Goal: Task Accomplishment & Management: Manage account settings

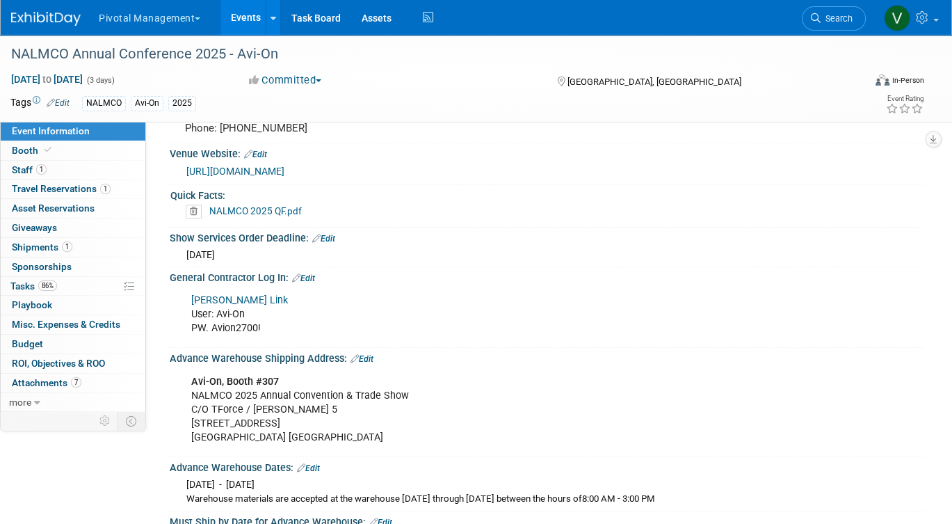
click at [250, 18] on link "Events" at bounding box center [245, 17] width 51 height 35
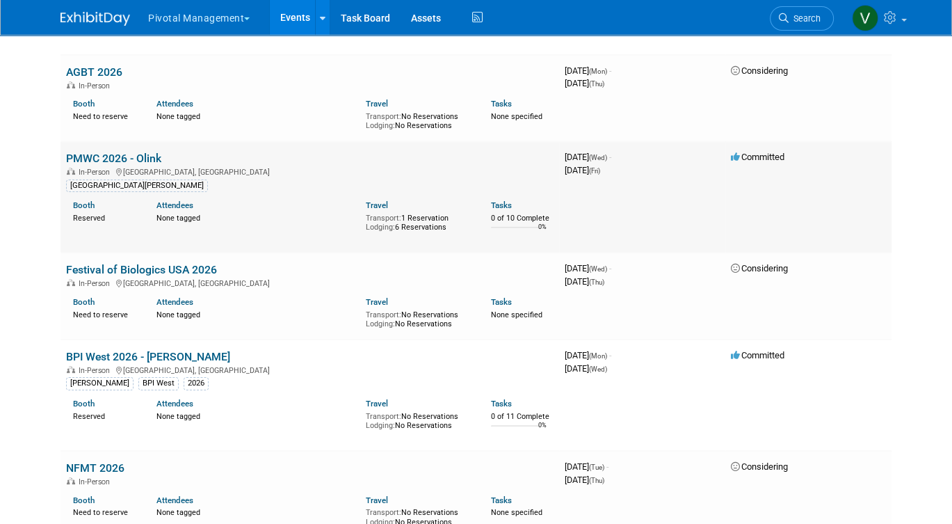
scroll to position [4980, 0]
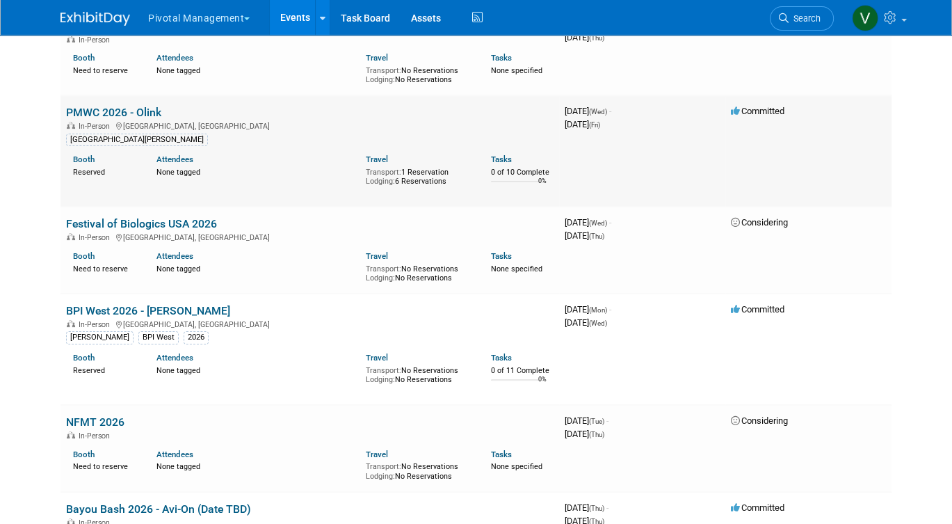
click at [101, 119] on link "PMWC 2026 - Olink" at bounding box center [113, 112] width 95 height 13
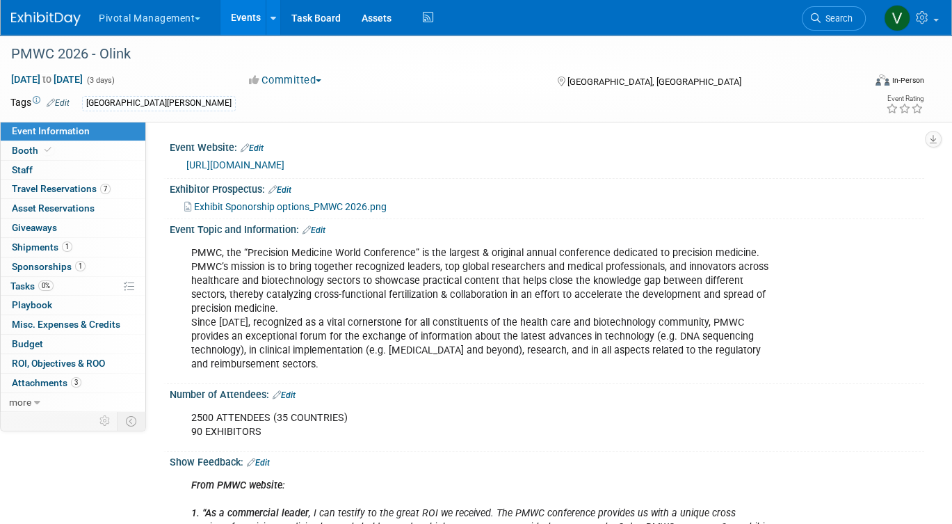
click at [275, 79] on button "Committed" at bounding box center [285, 80] width 83 height 15
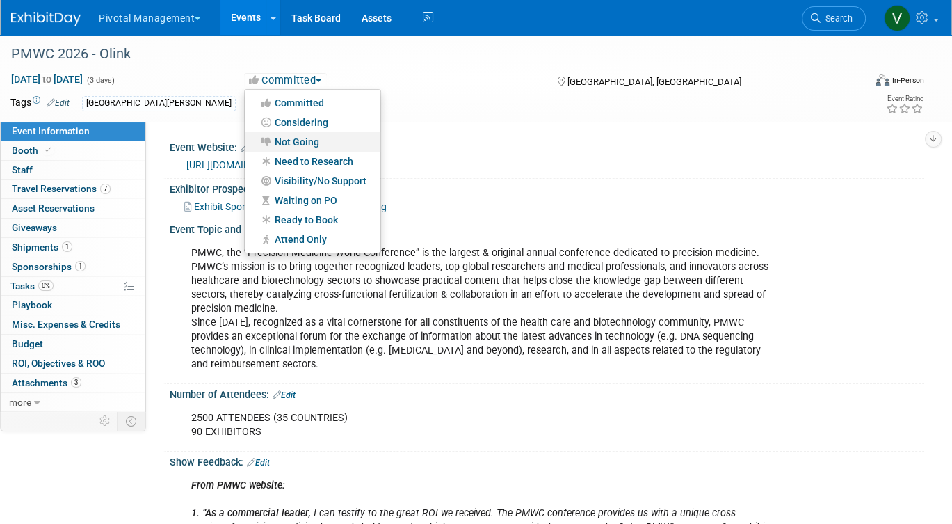
click at [287, 147] on link "Not Going" at bounding box center [313, 141] width 136 height 19
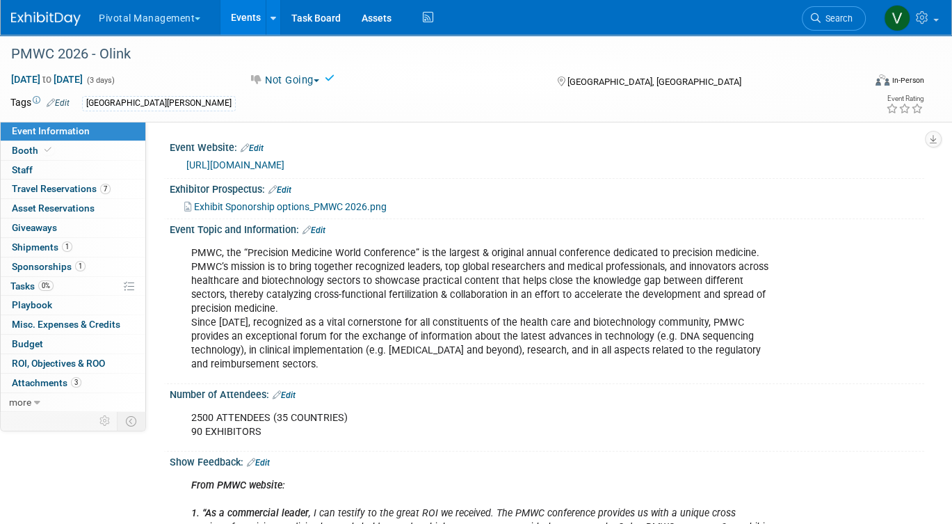
click at [239, 19] on link "Events" at bounding box center [245, 17] width 51 height 35
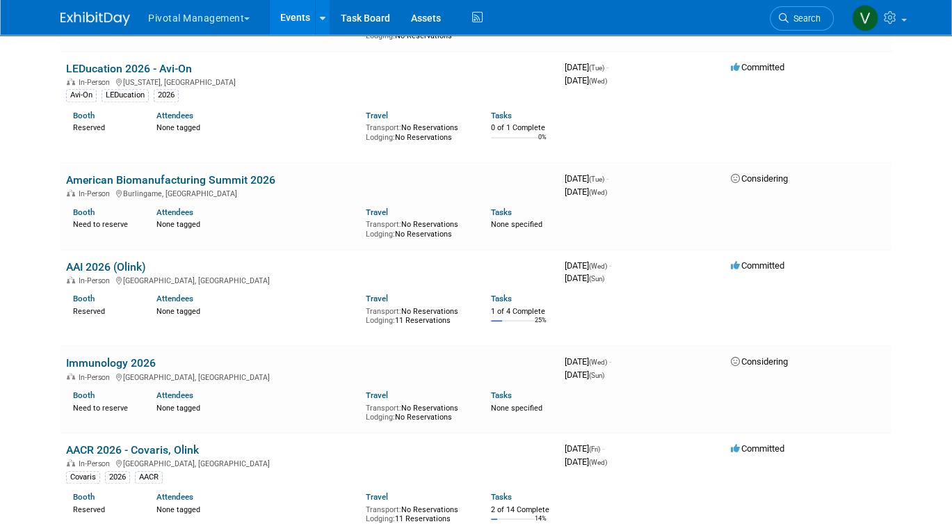
scroll to position [5871, 0]
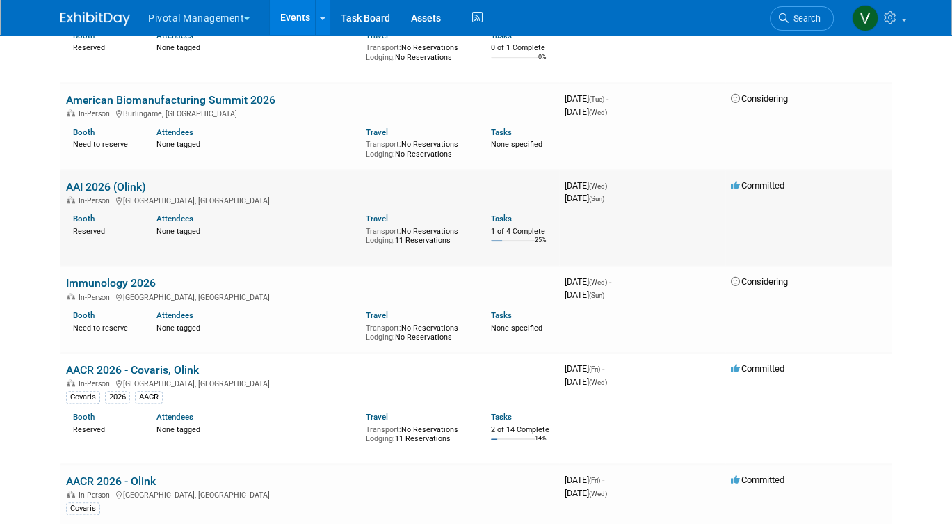
click at [101, 193] on link "AAI 2026 (Olink)" at bounding box center [106, 186] width 80 height 13
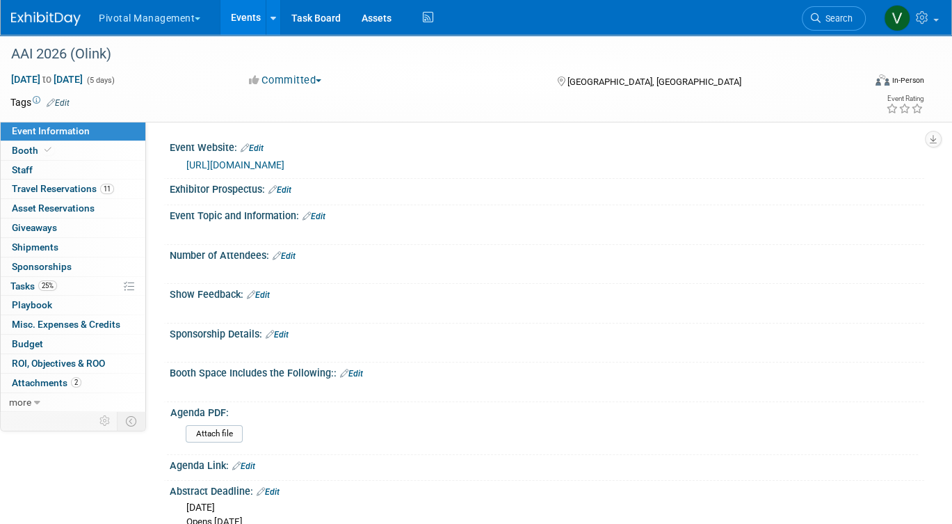
click at [284, 159] on link "[URL][DOMAIN_NAME]" at bounding box center [235, 164] width 98 height 11
